Goal: Task Accomplishment & Management: Manage account settings

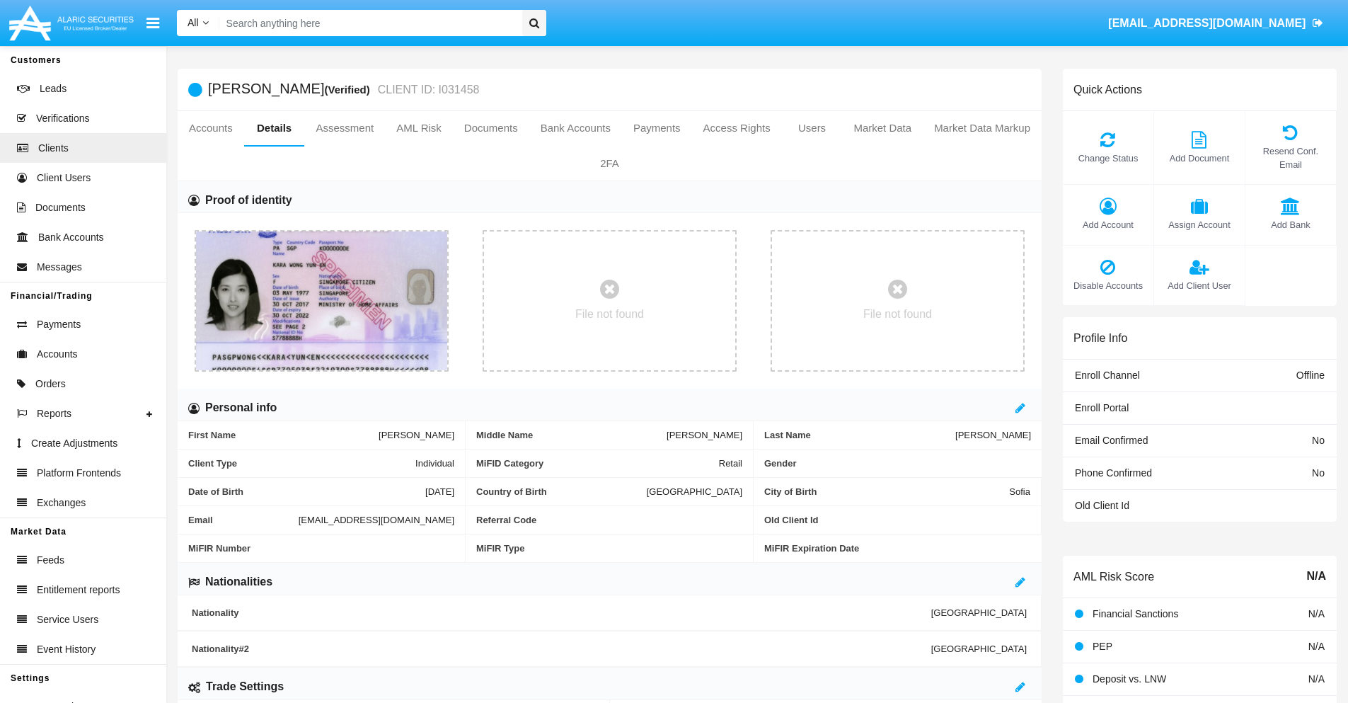
click at [1108, 224] on span "Add Account" at bounding box center [1108, 224] width 76 height 13
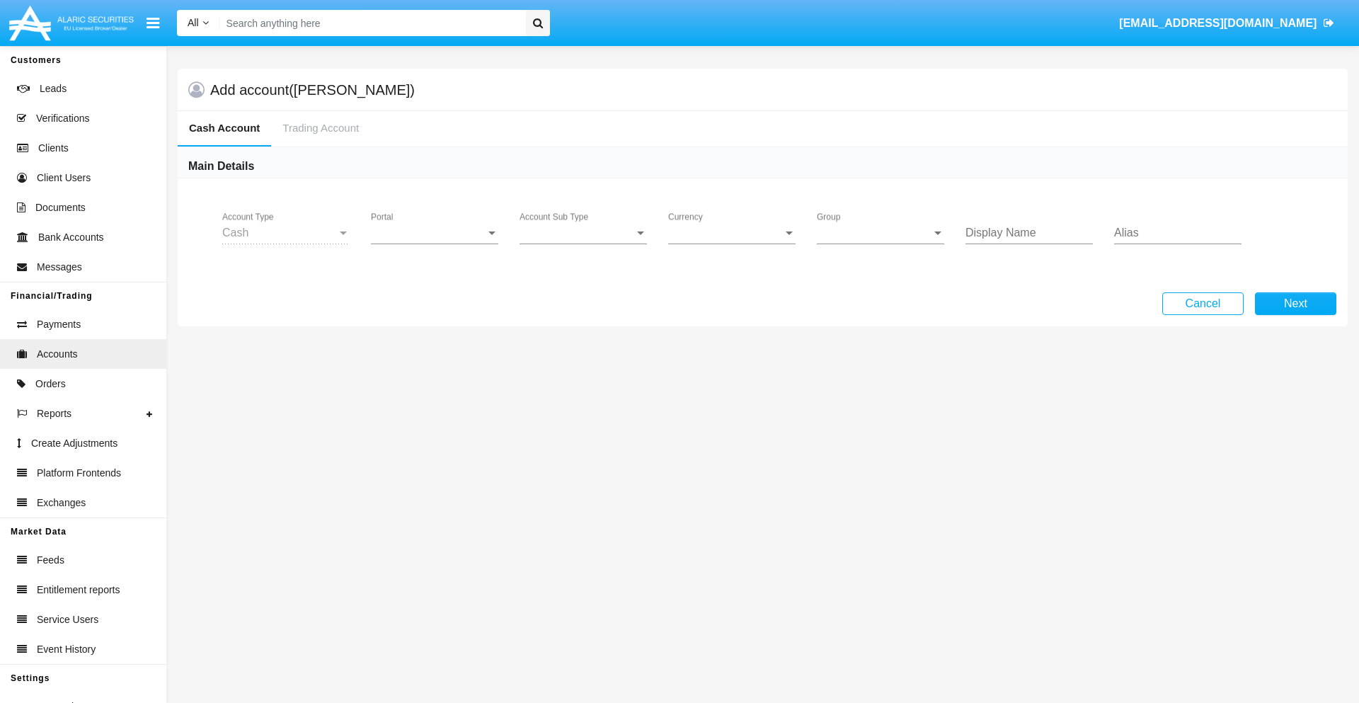
click at [435, 233] on span "Portal" at bounding box center [428, 232] width 115 height 13
click at [436, 311] on span "Alaric Fund Portal" at bounding box center [436, 311] width 131 height 34
click at [583, 233] on span "Account Sub Type" at bounding box center [577, 232] width 115 height 13
click at [583, 243] on span "Fund Cash" at bounding box center [572, 243] width 105 height 34
click at [881, 233] on span "Group" at bounding box center [874, 232] width 115 height 13
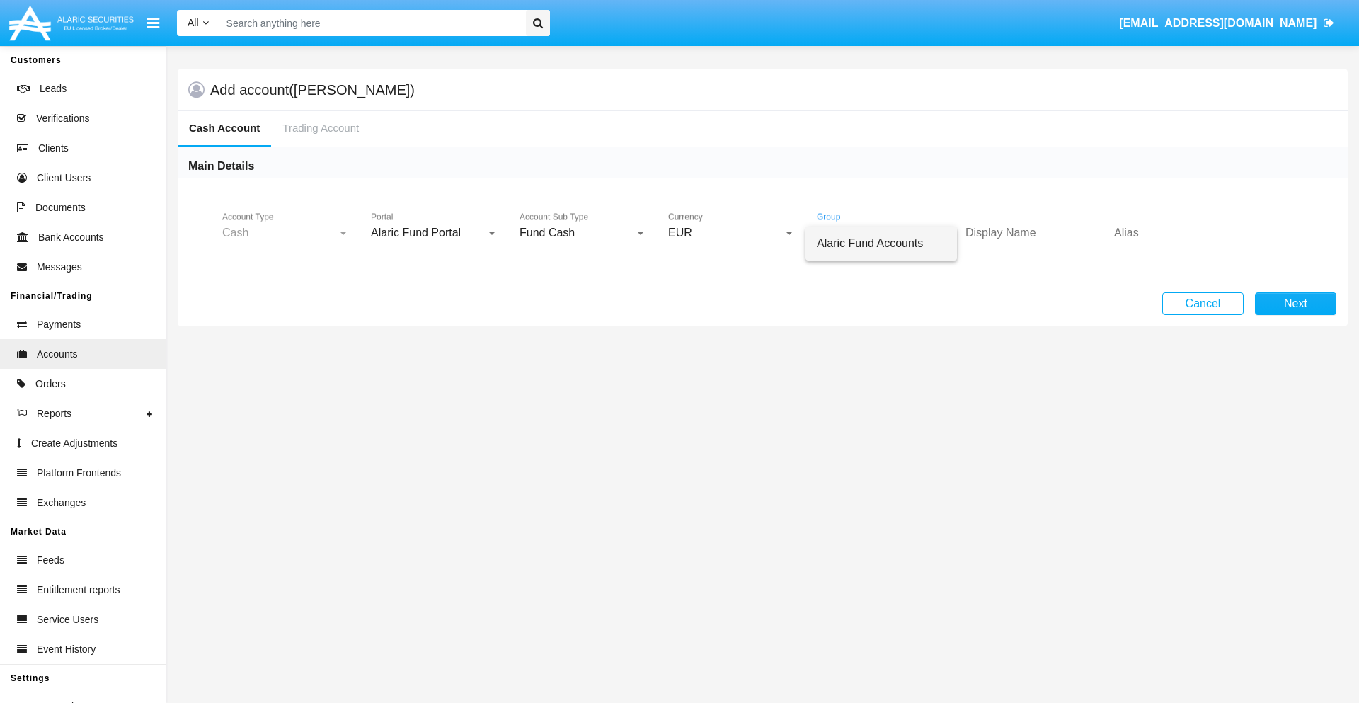
click at [881, 243] on span "Alaric Fund Accounts" at bounding box center [881, 243] width 129 height 34
type input "cyan"
type input "purple"
click at [1295, 304] on button "Next" at bounding box center [1295, 303] width 81 height 23
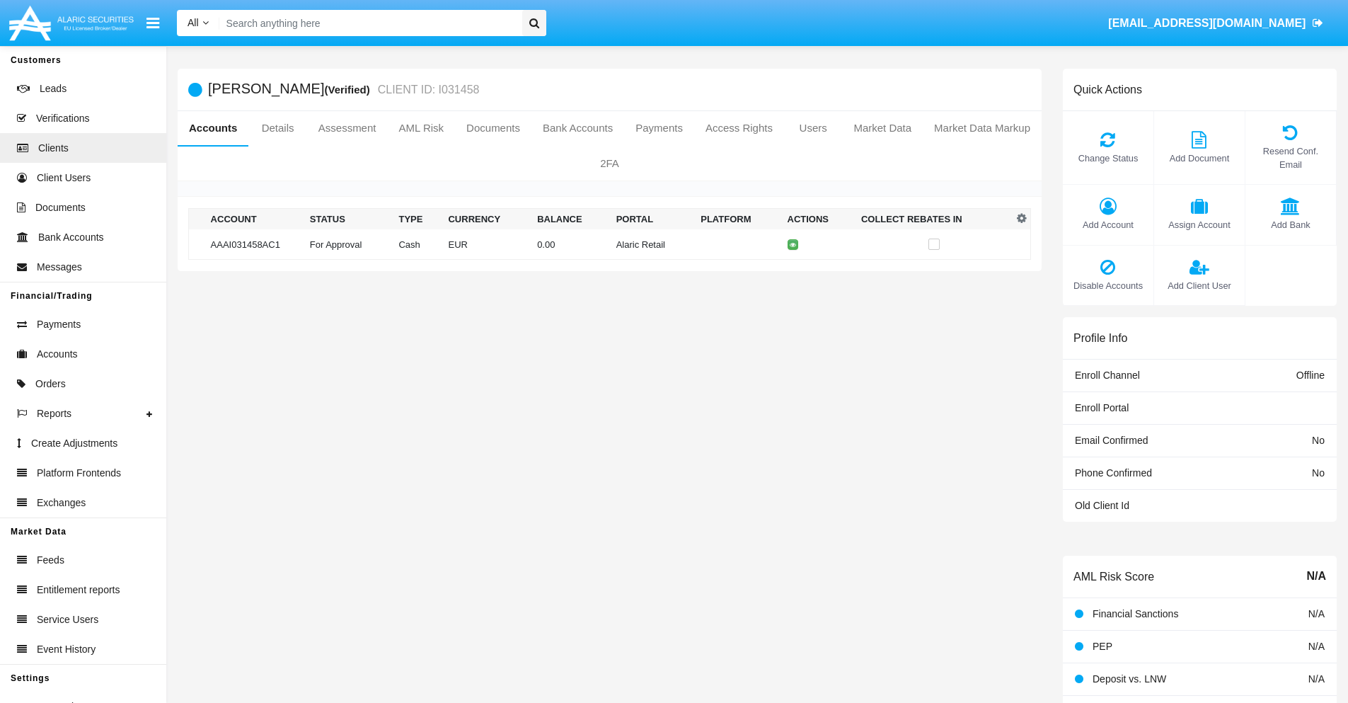
click at [611, 244] on td "Alaric Retail" at bounding box center [653, 244] width 85 height 30
click at [1108, 158] on span "Change Status" at bounding box center [1108, 157] width 76 height 13
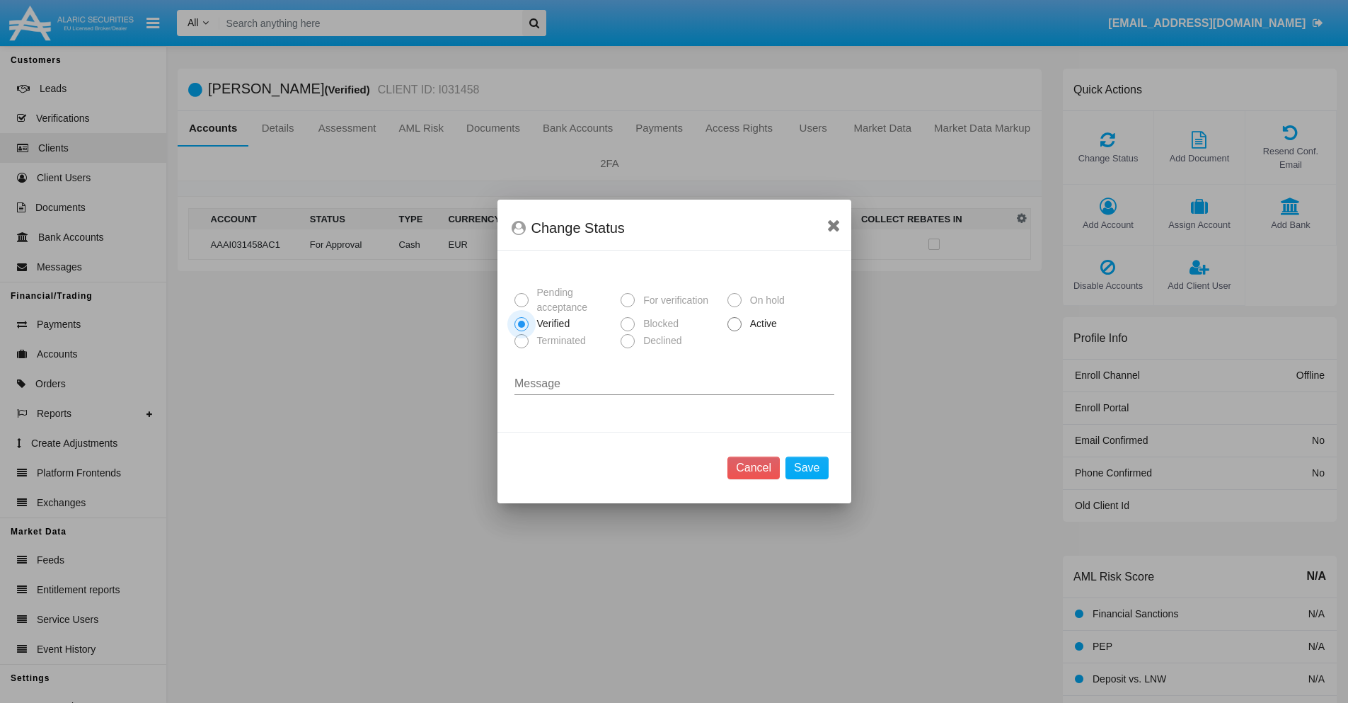
click at [761, 323] on span "Active" at bounding box center [761, 323] width 39 height 15
click at [735, 331] on input "Active" at bounding box center [734, 331] width 1 height 1
radio input "true"
click at [807, 468] on button "Save" at bounding box center [807, 468] width 42 height 23
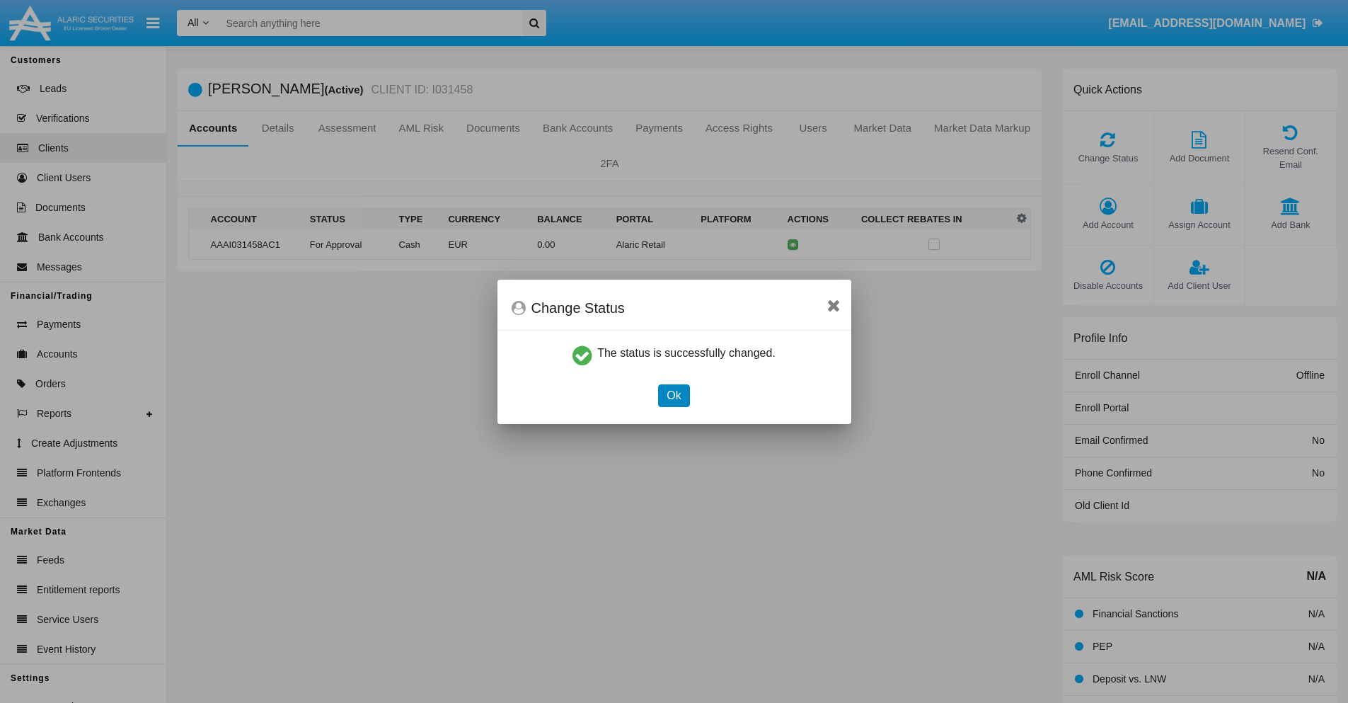
click at [674, 395] on button "Ok" at bounding box center [673, 395] width 31 height 23
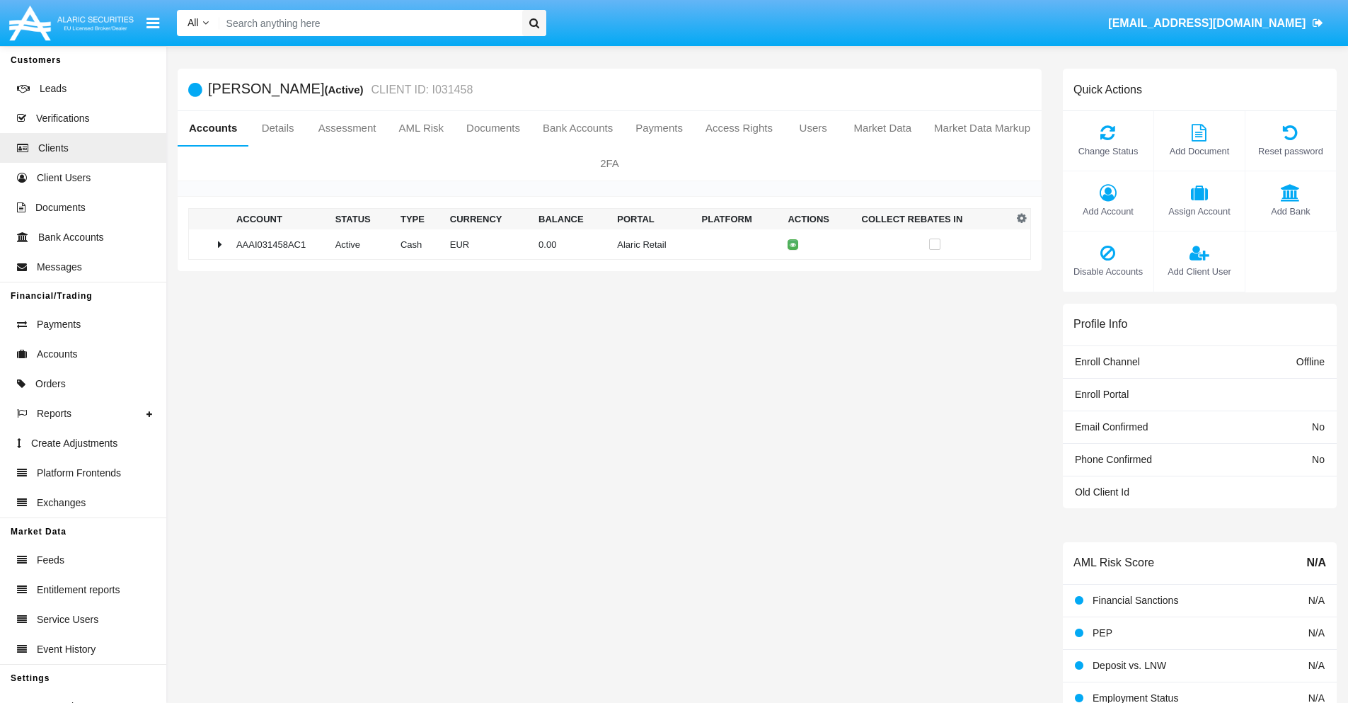
click at [604, 244] on td "0.00" at bounding box center [572, 244] width 79 height 30
click at [793, 274] on icon at bounding box center [796, 274] width 6 height 6
